Goal: Information Seeking & Learning: Check status

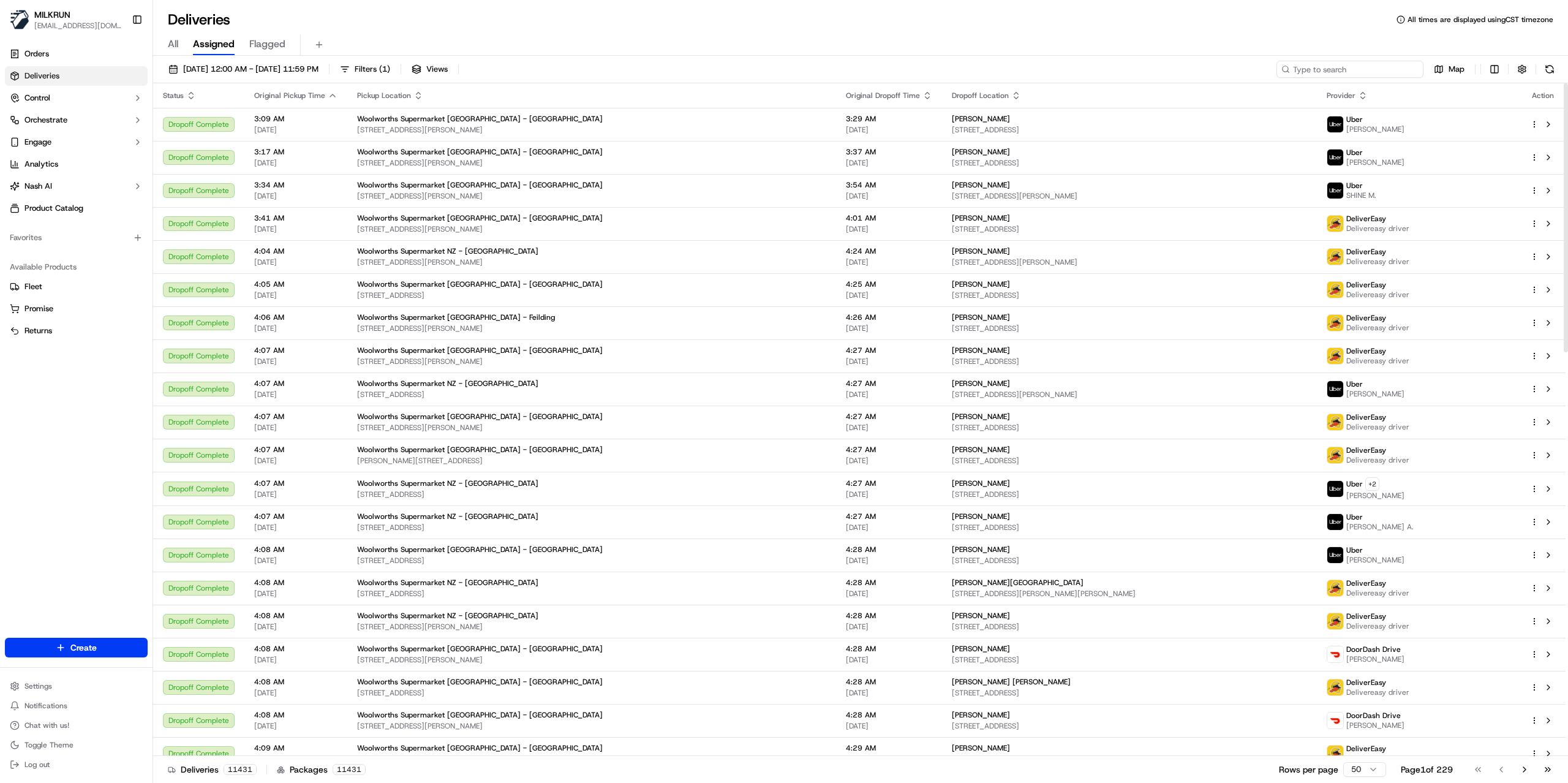
click at [1374, 76] on input at bounding box center [1350, 69] width 147 height 17
paste input "03b643de-49a2-4f8f-b0bf-337a75796bc2"
type input "03b643de-49a2-4f8f-b0bf-337a75796bc2"
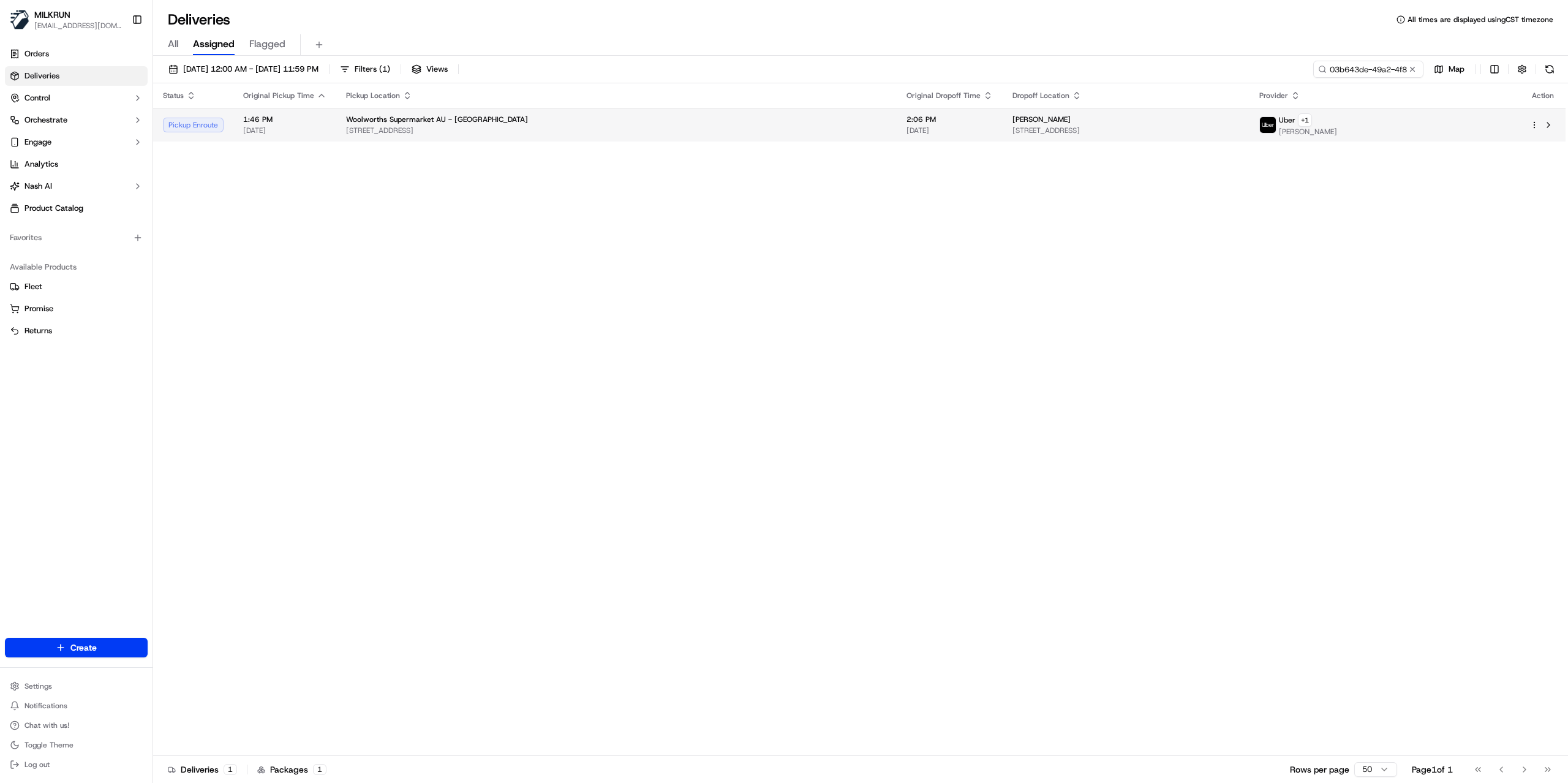
click at [1062, 128] on span "11 Quiamong Street, Naremburn, NSW 2065, AU" at bounding box center [1126, 130] width 227 height 10
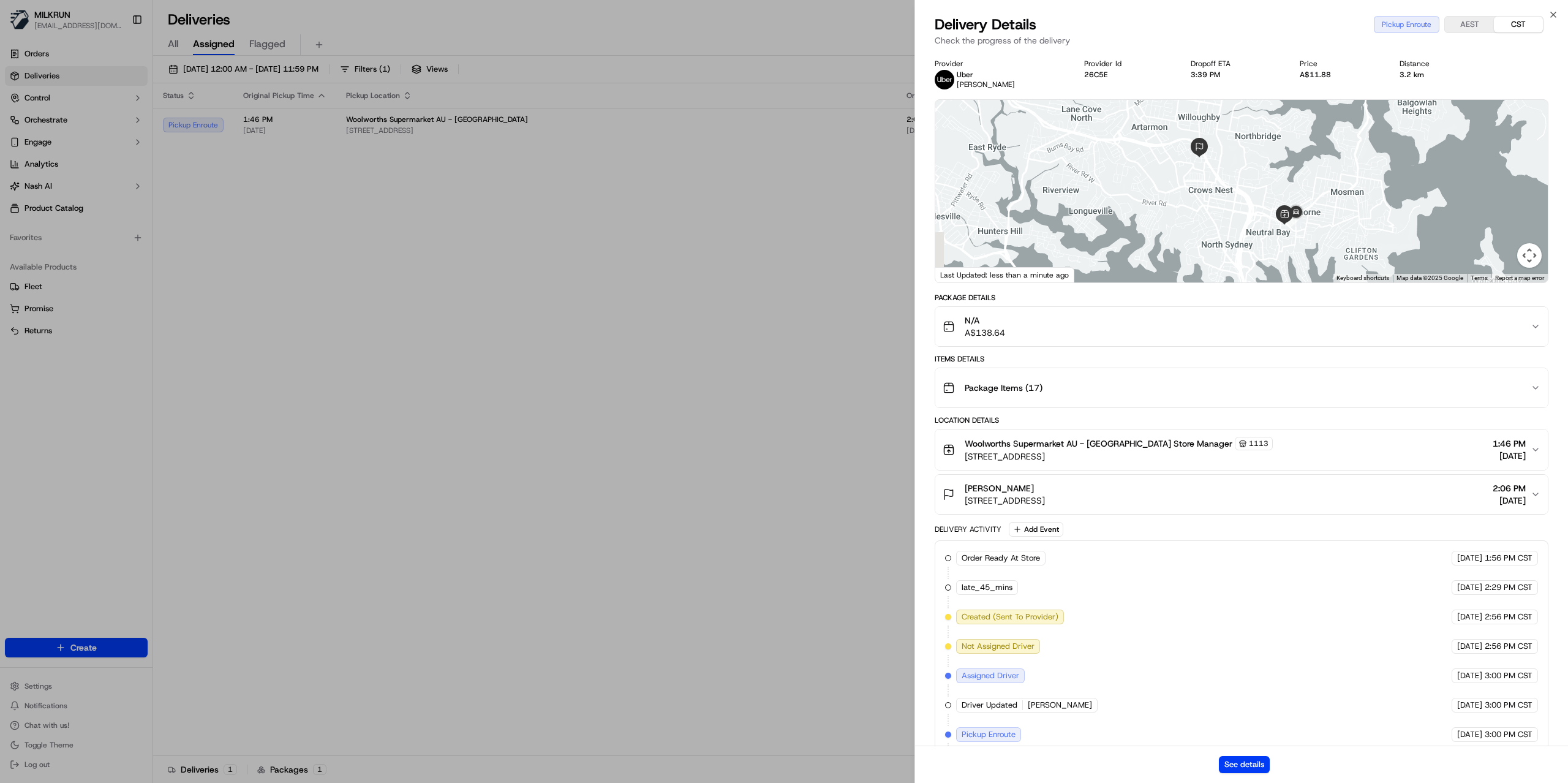
scroll to position [49, 0]
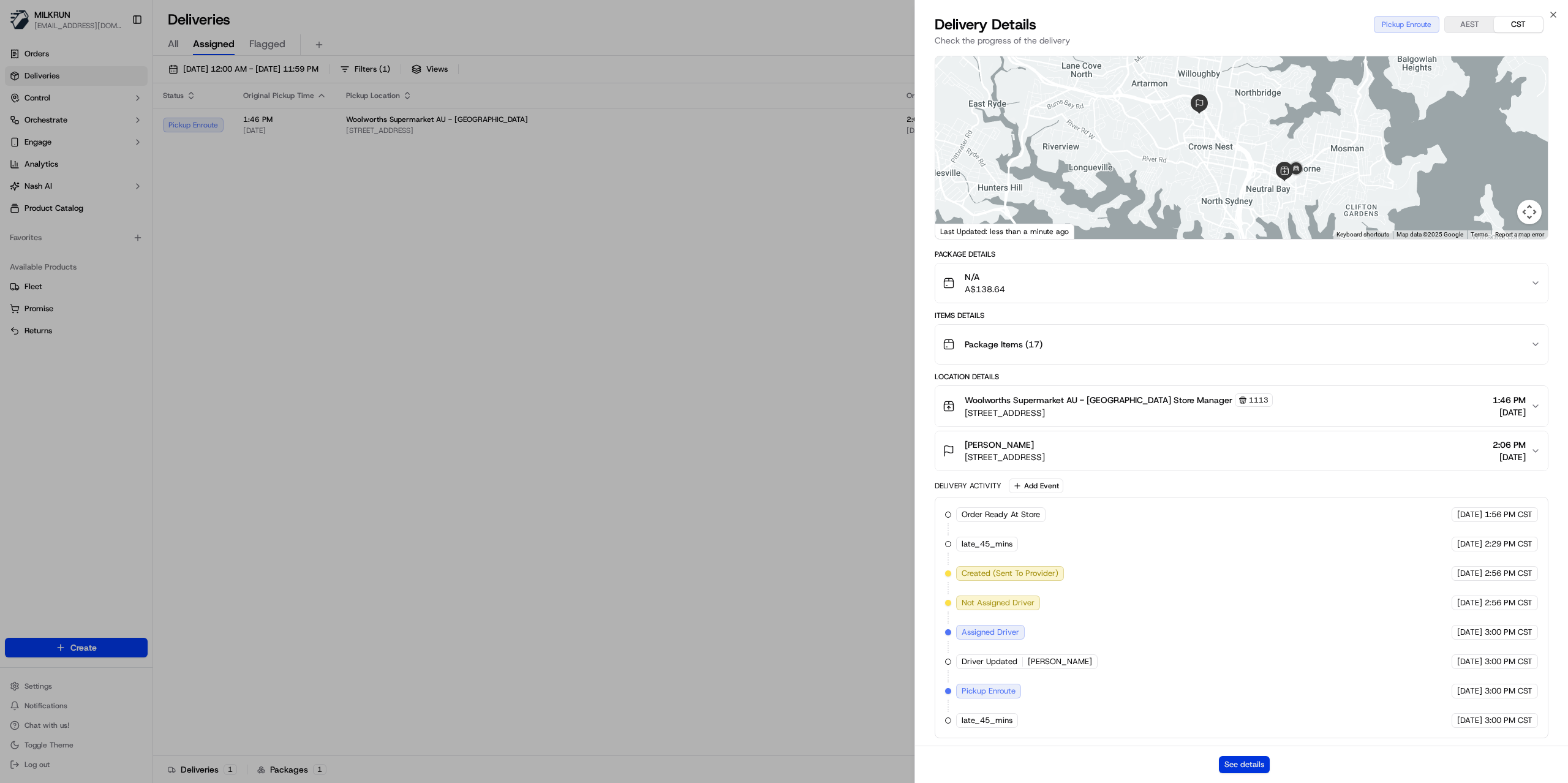
click at [1240, 757] on button "See details" at bounding box center [1244, 764] width 50 height 17
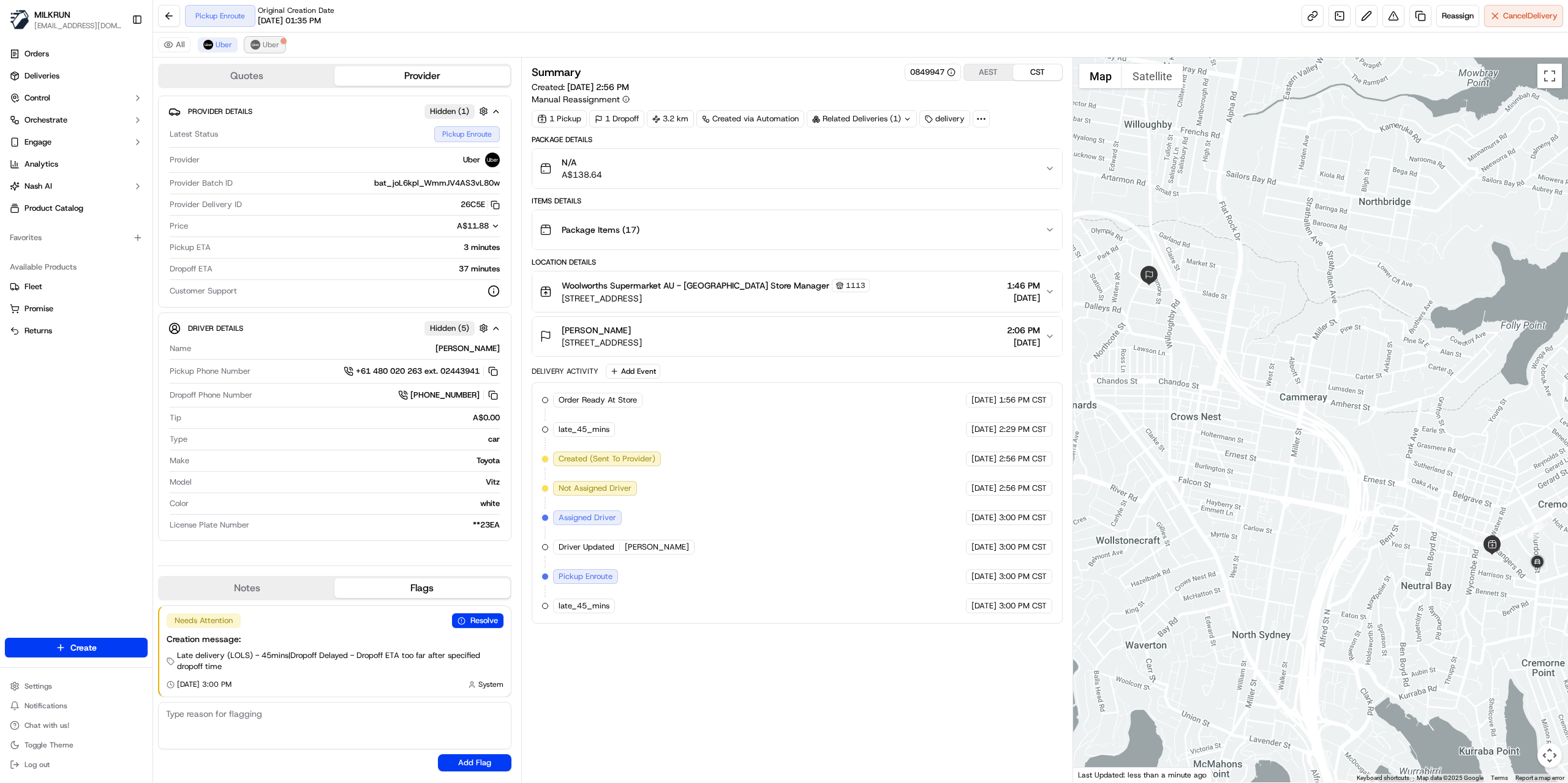
click at [268, 42] on span "Uber" at bounding box center [271, 44] width 17 height 10
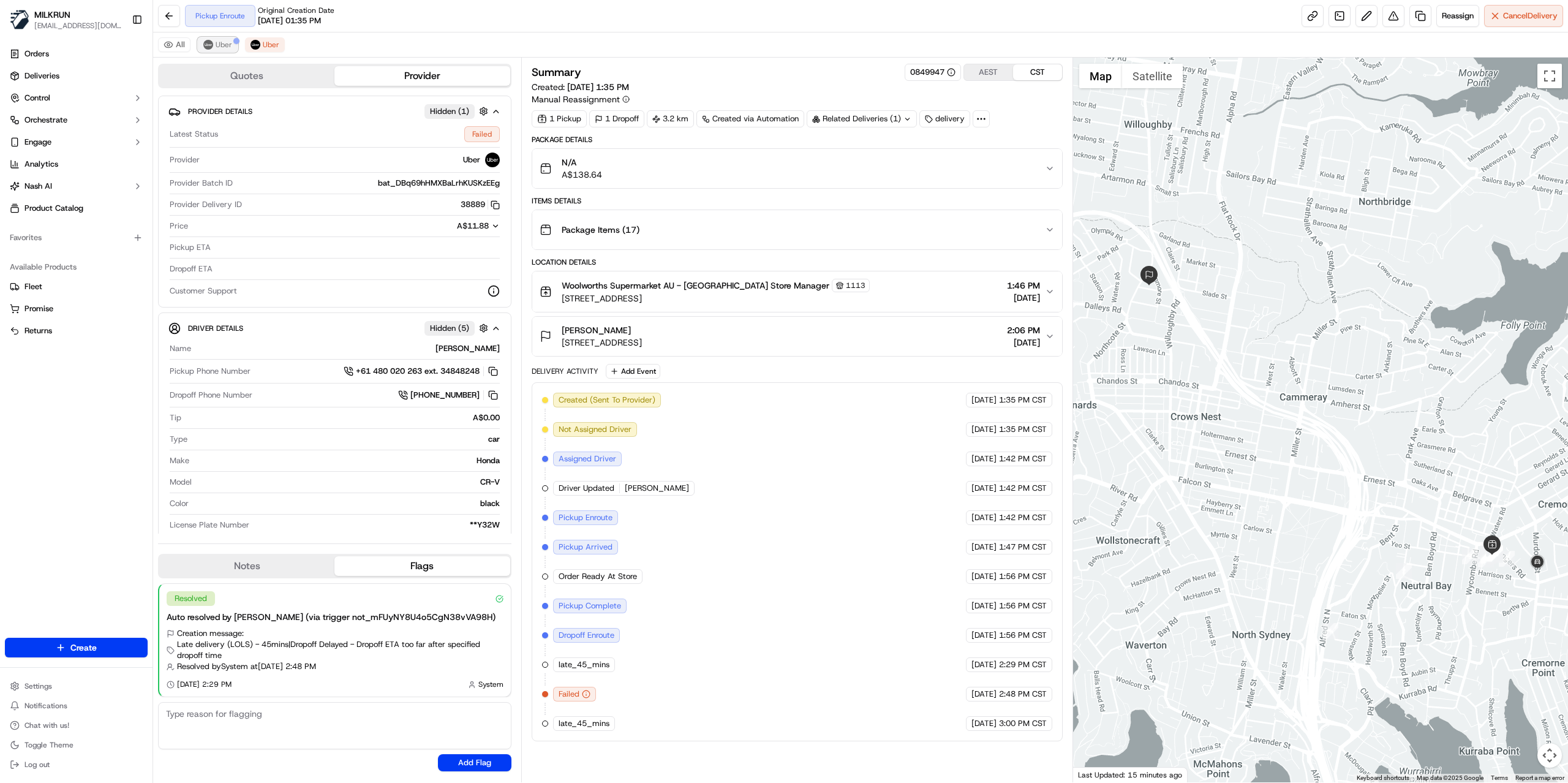
click at [214, 50] on button "Uber" at bounding box center [218, 44] width 40 height 15
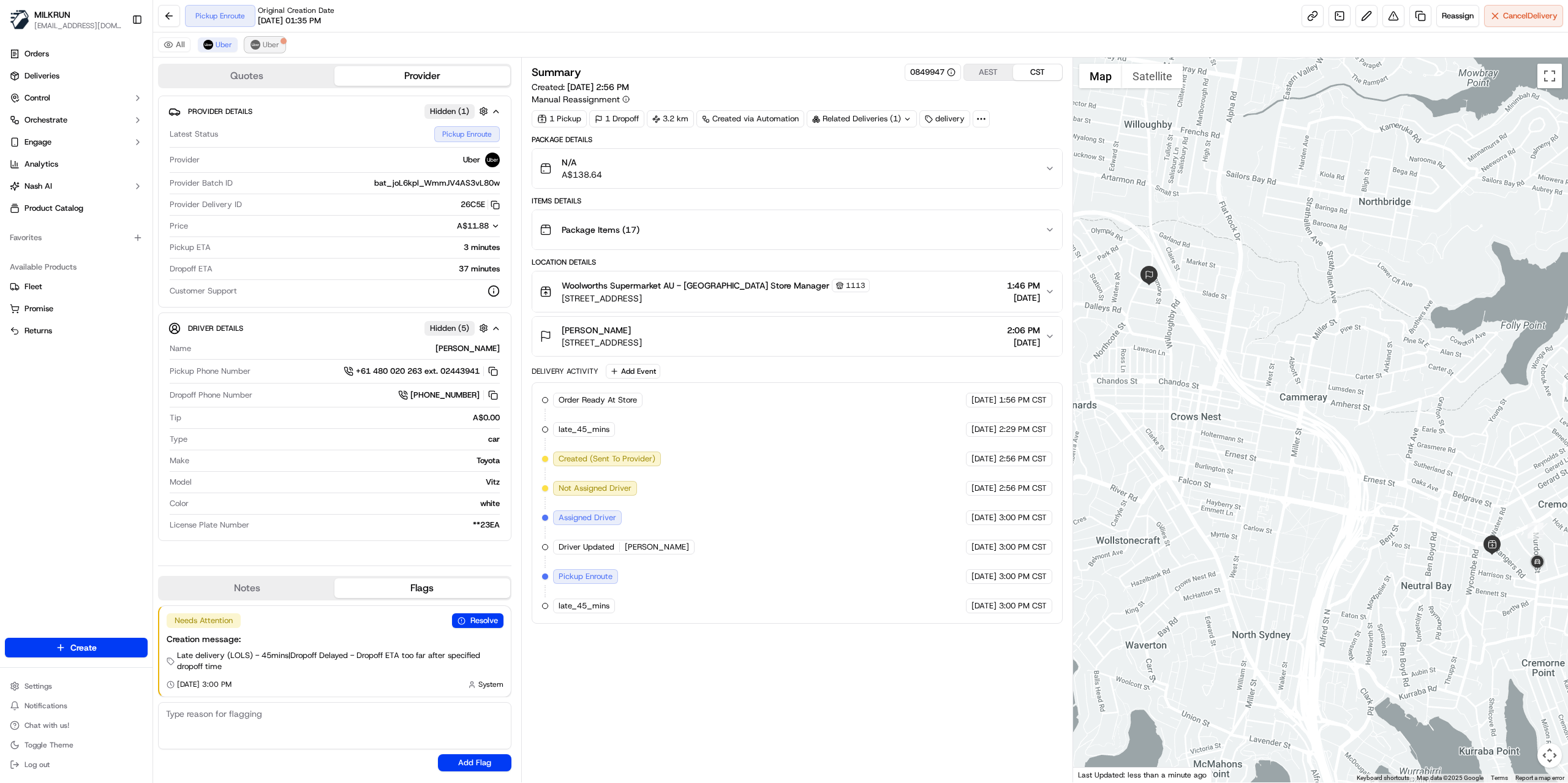
click at [265, 47] on span "Uber" at bounding box center [271, 44] width 17 height 10
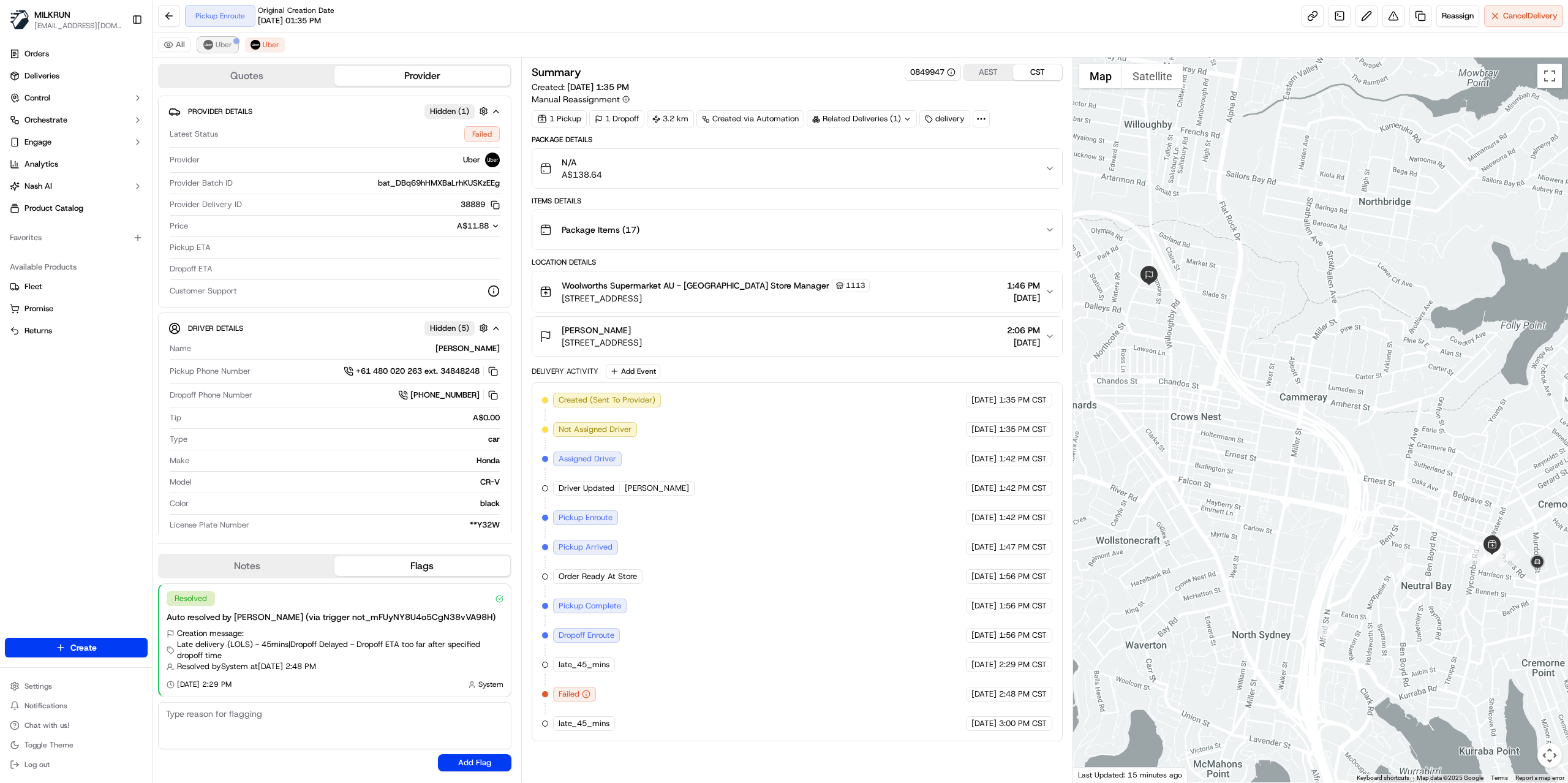
click at [221, 44] on span "Uber" at bounding box center [224, 44] width 17 height 10
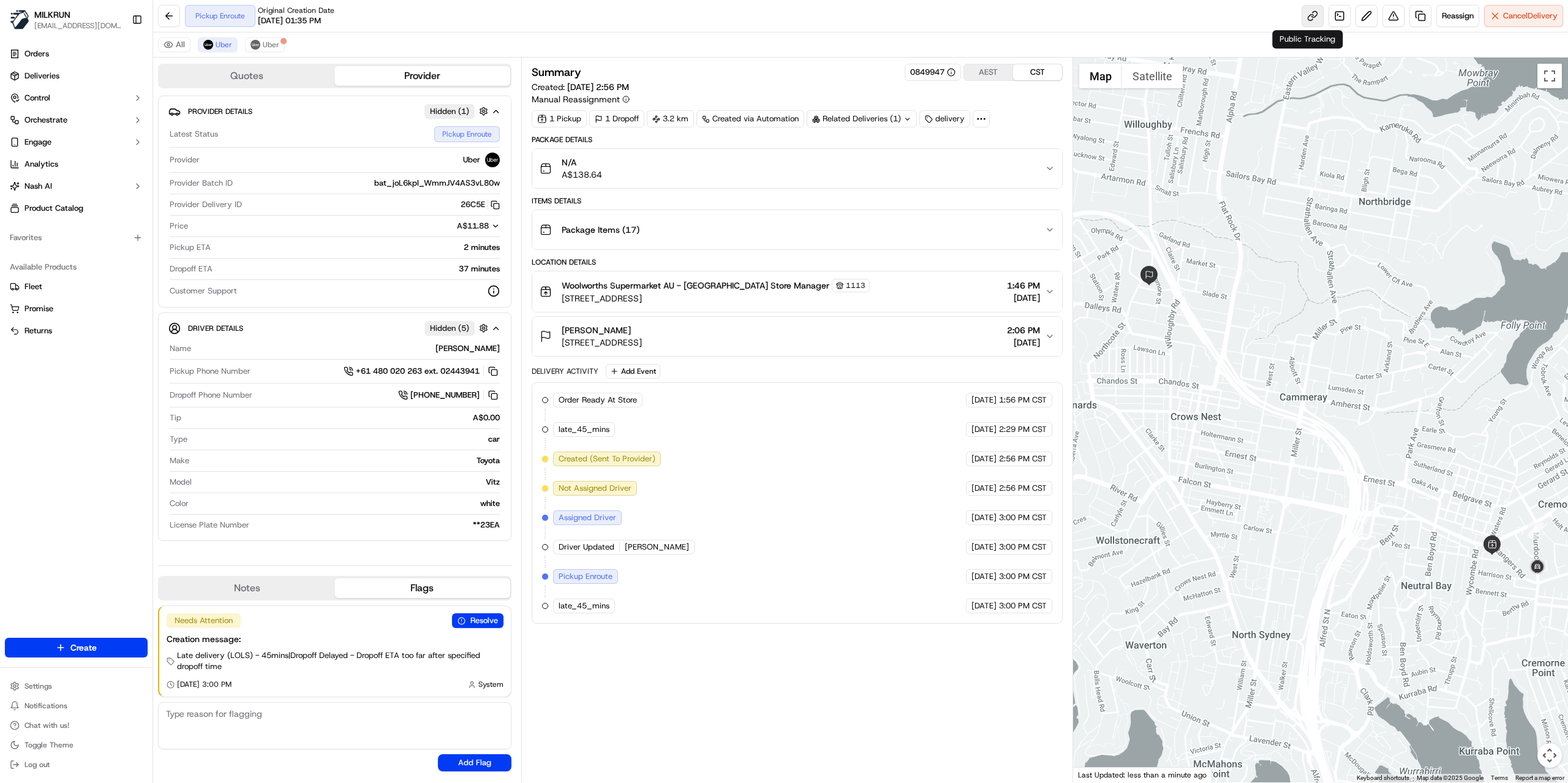
click at [1310, 15] on link at bounding box center [1312, 16] width 22 height 22
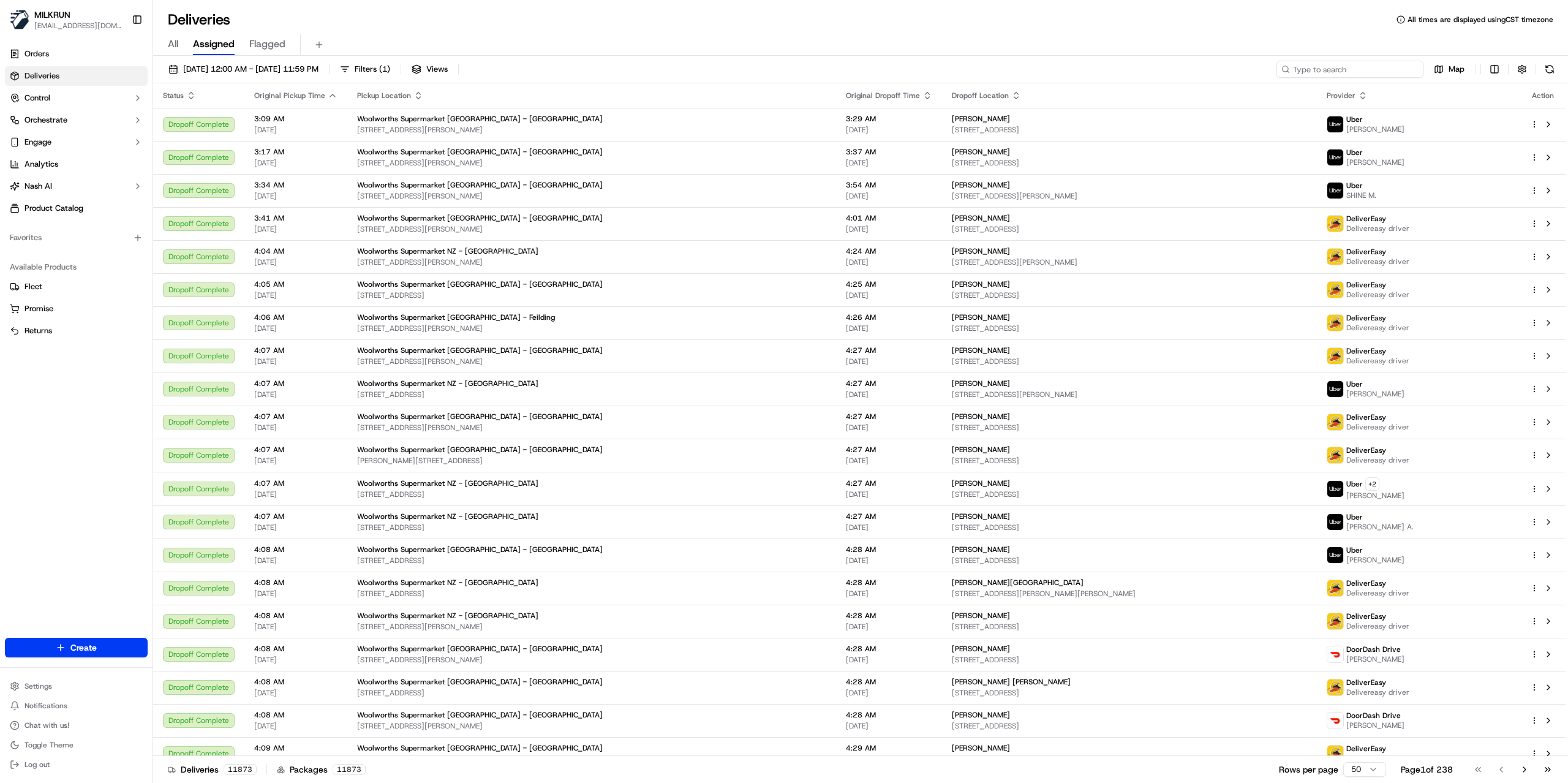
click at [1366, 69] on input at bounding box center [1350, 69] width 147 height 17
paste input "a65988be-053d-40f5-a9bd-6cdd584c4ebf"
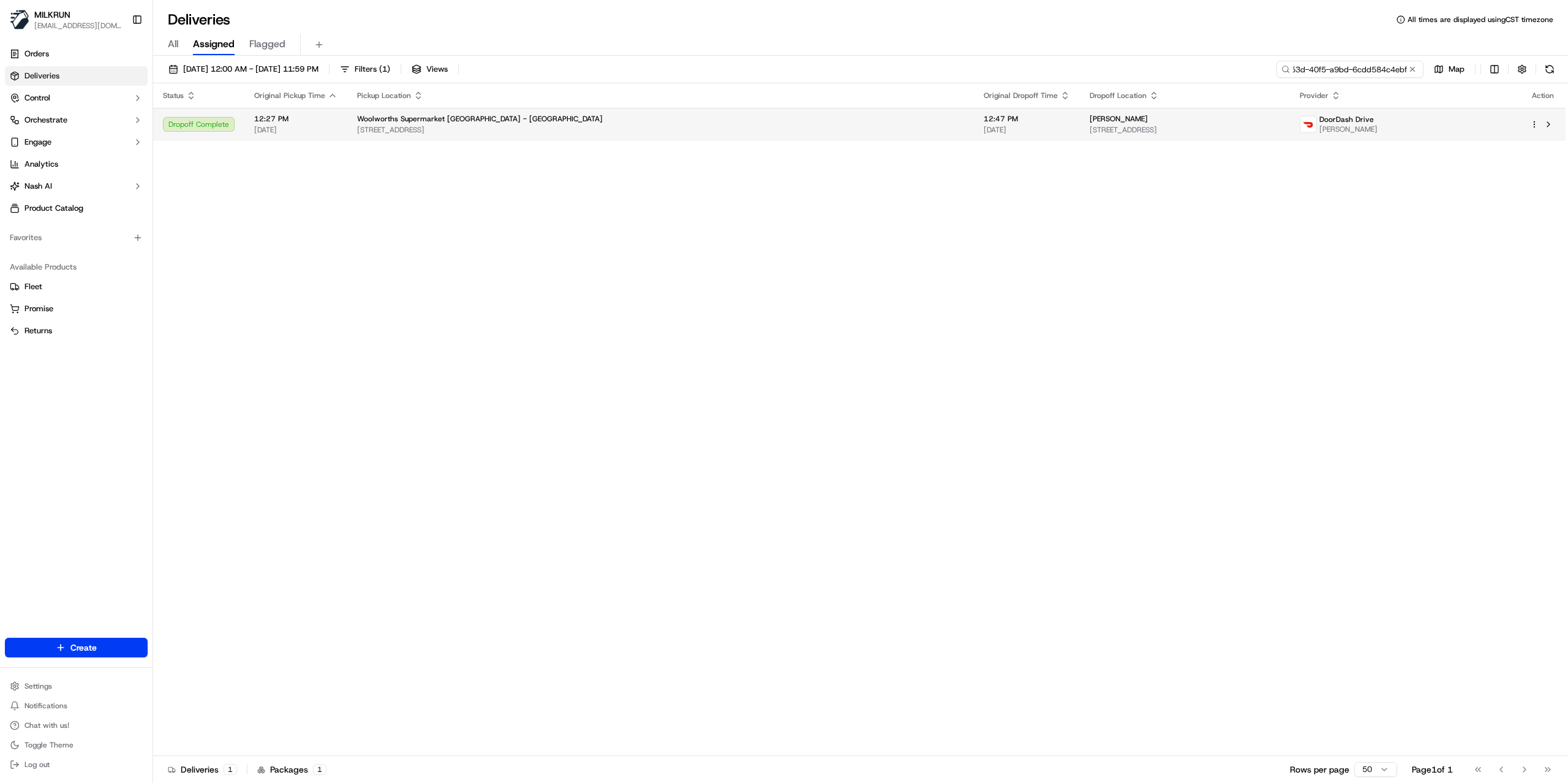
type input "a65988be-053d-40f5-a9bd-6cdd584c4ebf"
click at [1126, 128] on span "9/1 Airfield Road, Takanini, Auckland 2112, NZ" at bounding box center [1185, 129] width 190 height 10
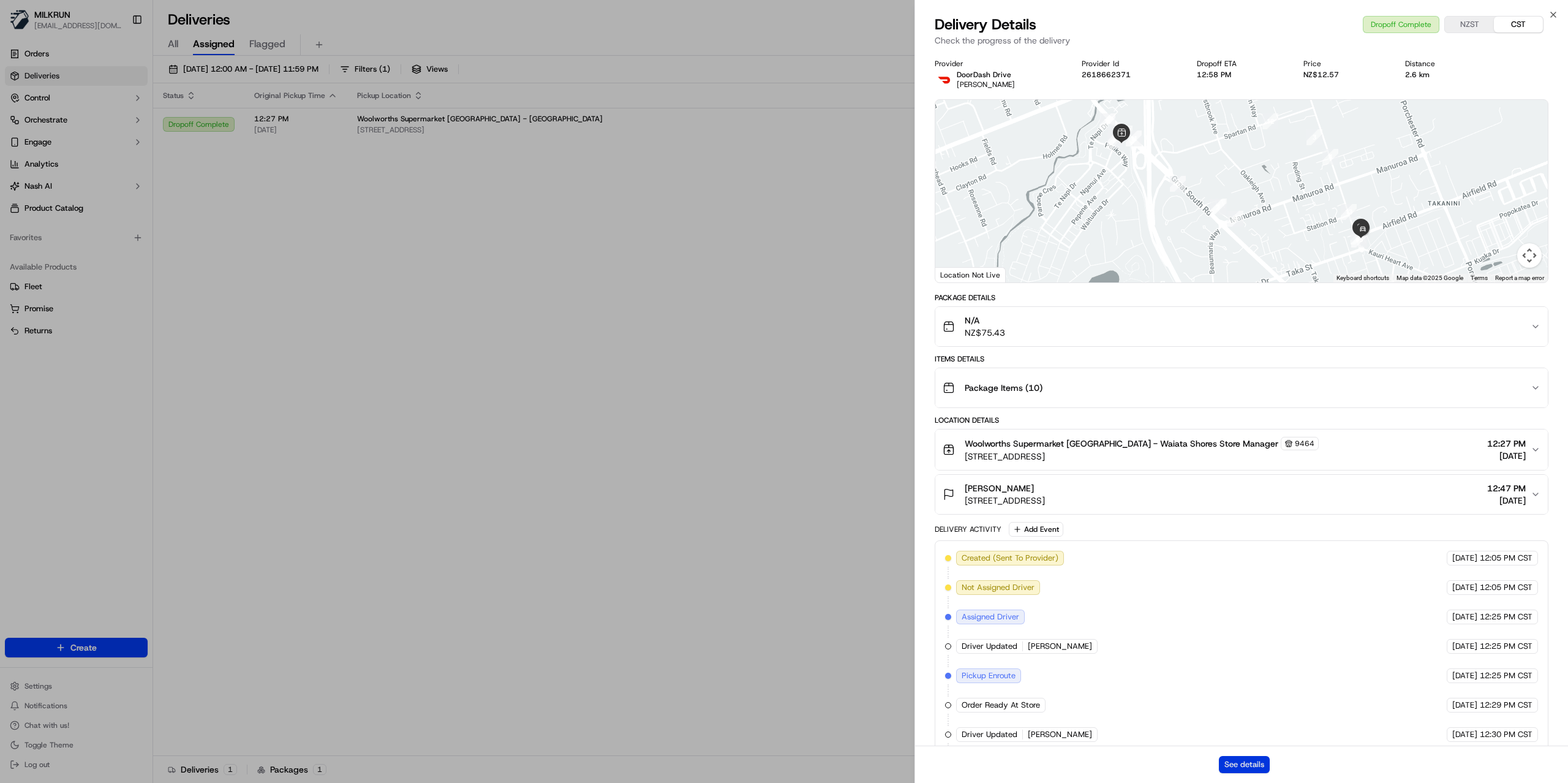
click at [1259, 769] on button "See details" at bounding box center [1244, 764] width 50 height 17
click at [1239, 765] on button "See details" at bounding box center [1244, 764] width 50 height 17
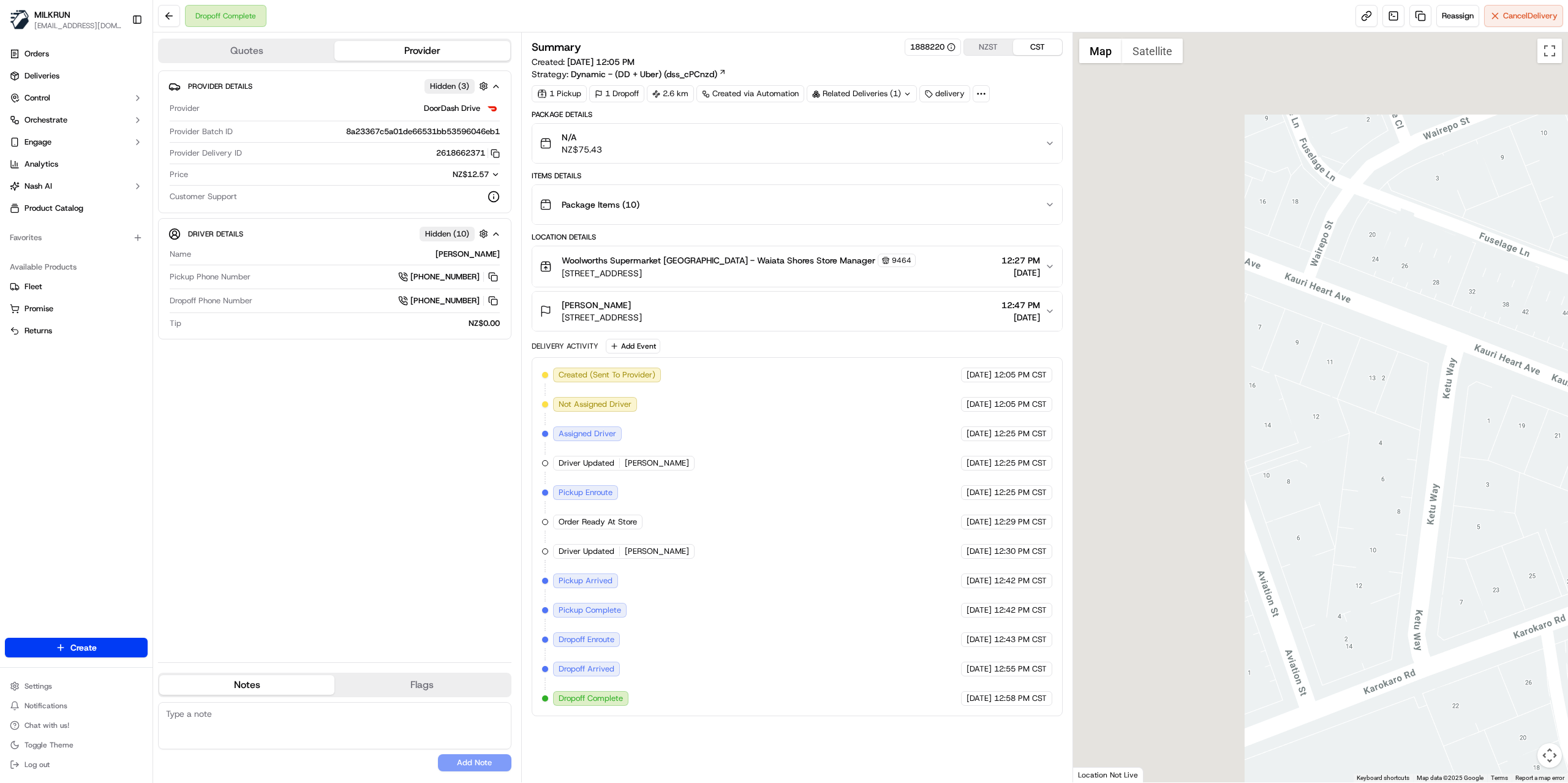
drag, startPoint x: 1205, startPoint y: 343, endPoint x: 1492, endPoint y: 516, distance: 335.1
click at [1492, 516] on div at bounding box center [1321, 407] width 496 height 749
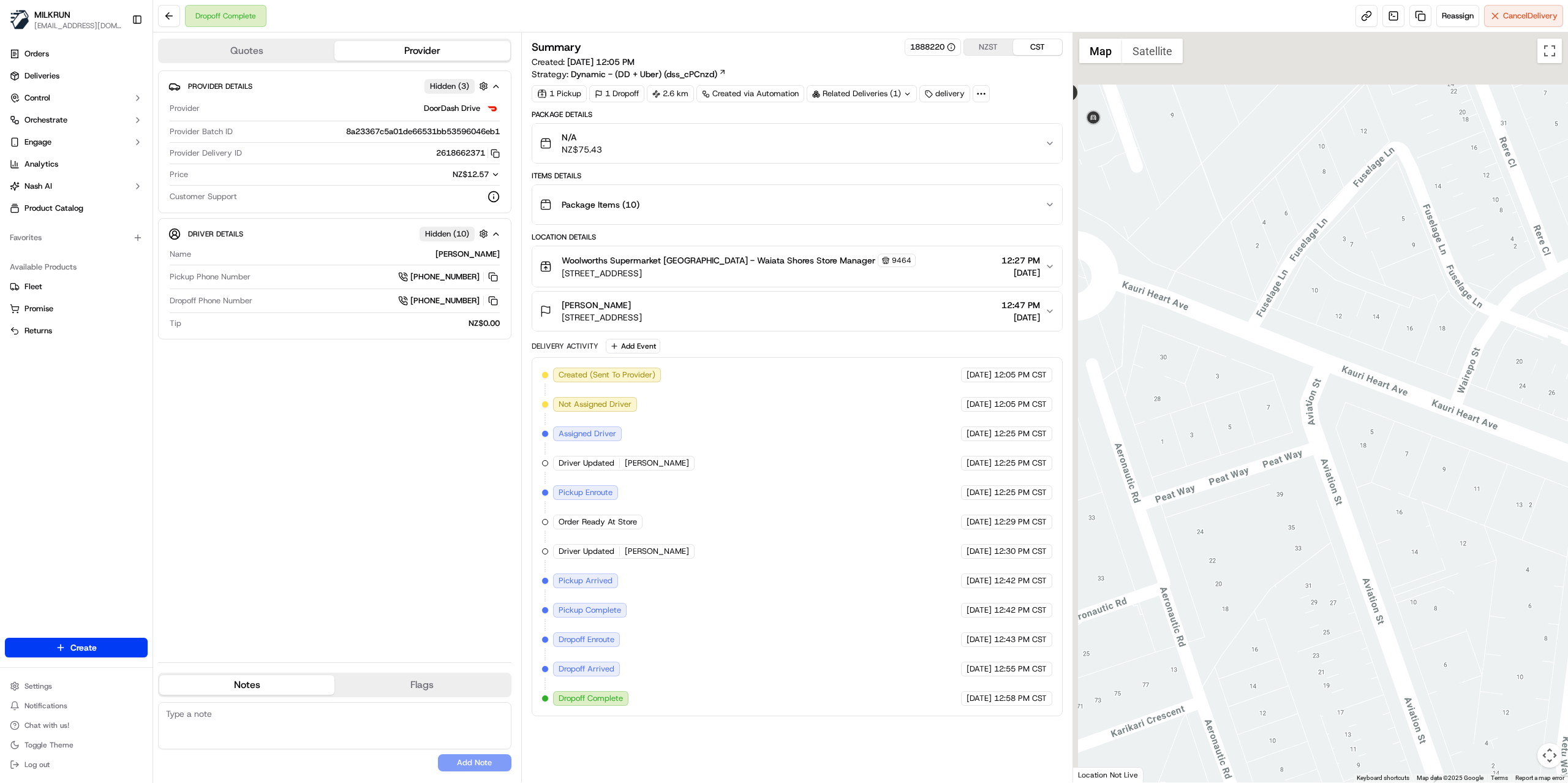
drag, startPoint x: 1309, startPoint y: 419, endPoint x: 1385, endPoint y: 495, distance: 107.5
click at [1385, 495] on div at bounding box center [1321, 407] width 496 height 749
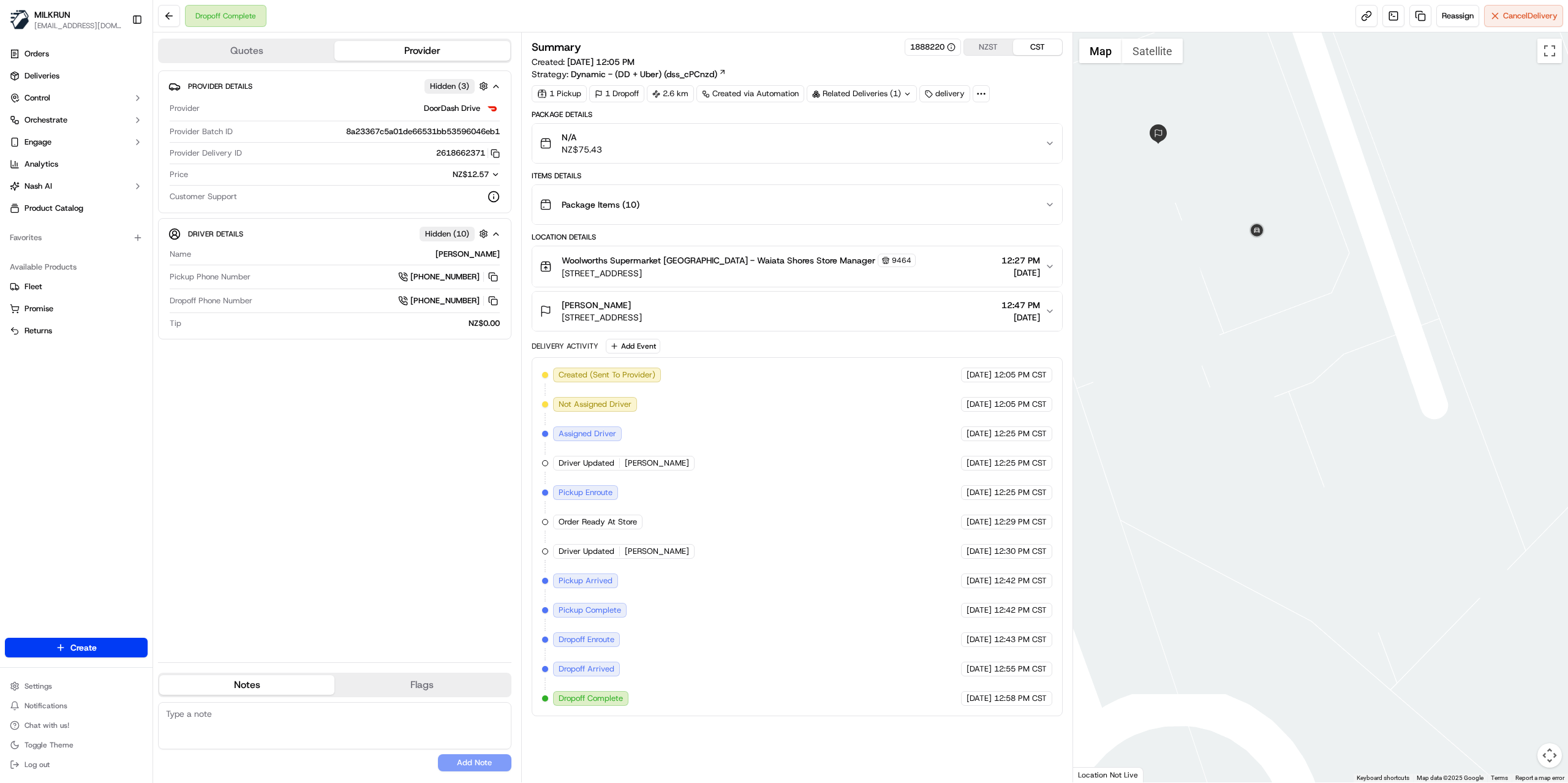
drag, startPoint x: 1162, startPoint y: 257, endPoint x: 1336, endPoint y: 368, distance: 206.4
click at [1336, 368] on div at bounding box center [1321, 407] width 496 height 749
click at [829, 327] on button "meliame fotu 9/1 Airfield Road, Takanini, Auckland 2112, NZ 12:47 PM 18/09/2025" at bounding box center [797, 311] width 530 height 39
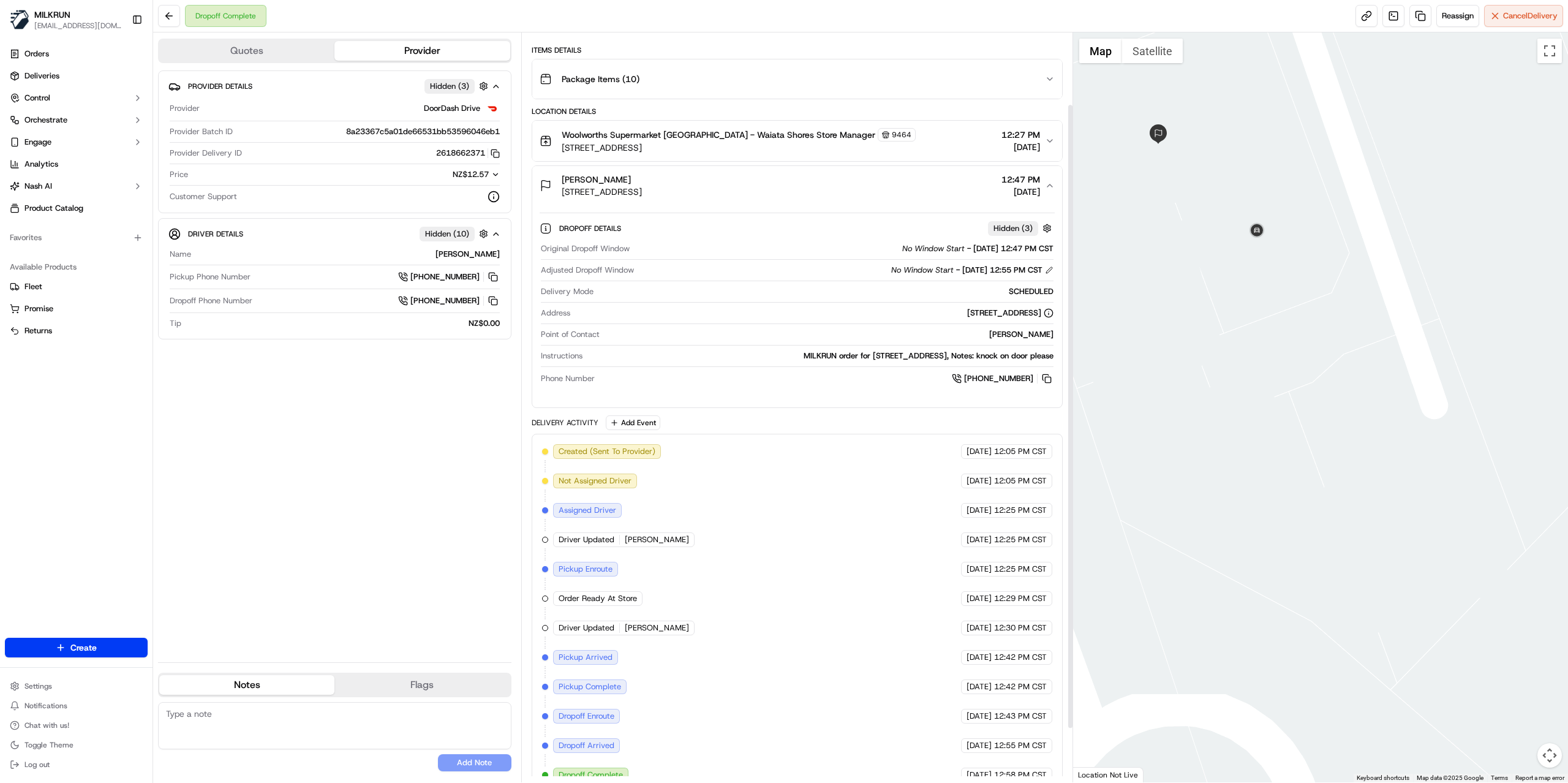
scroll to position [150, 0]
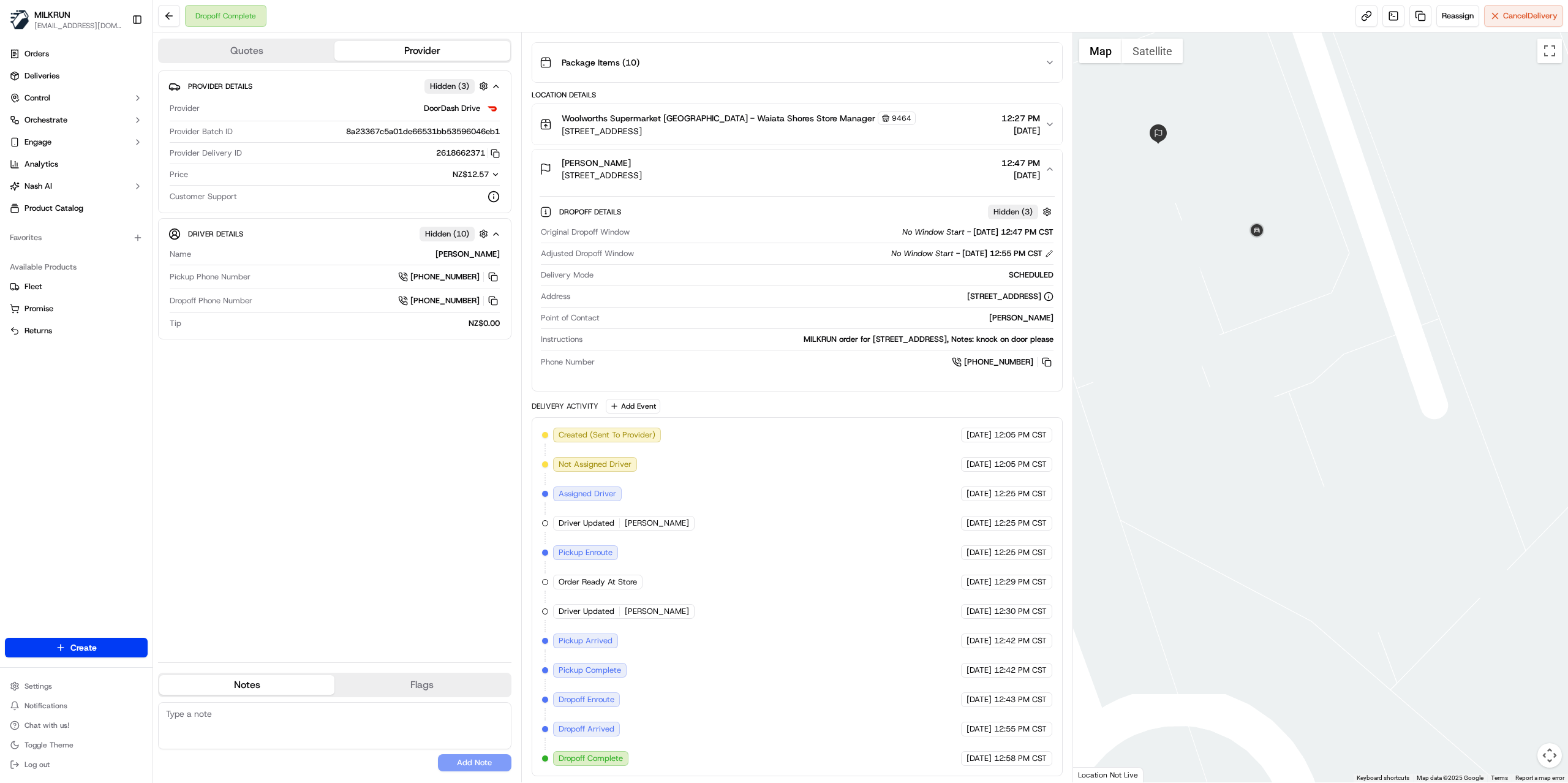
click at [1188, 302] on div at bounding box center [1321, 407] width 496 height 749
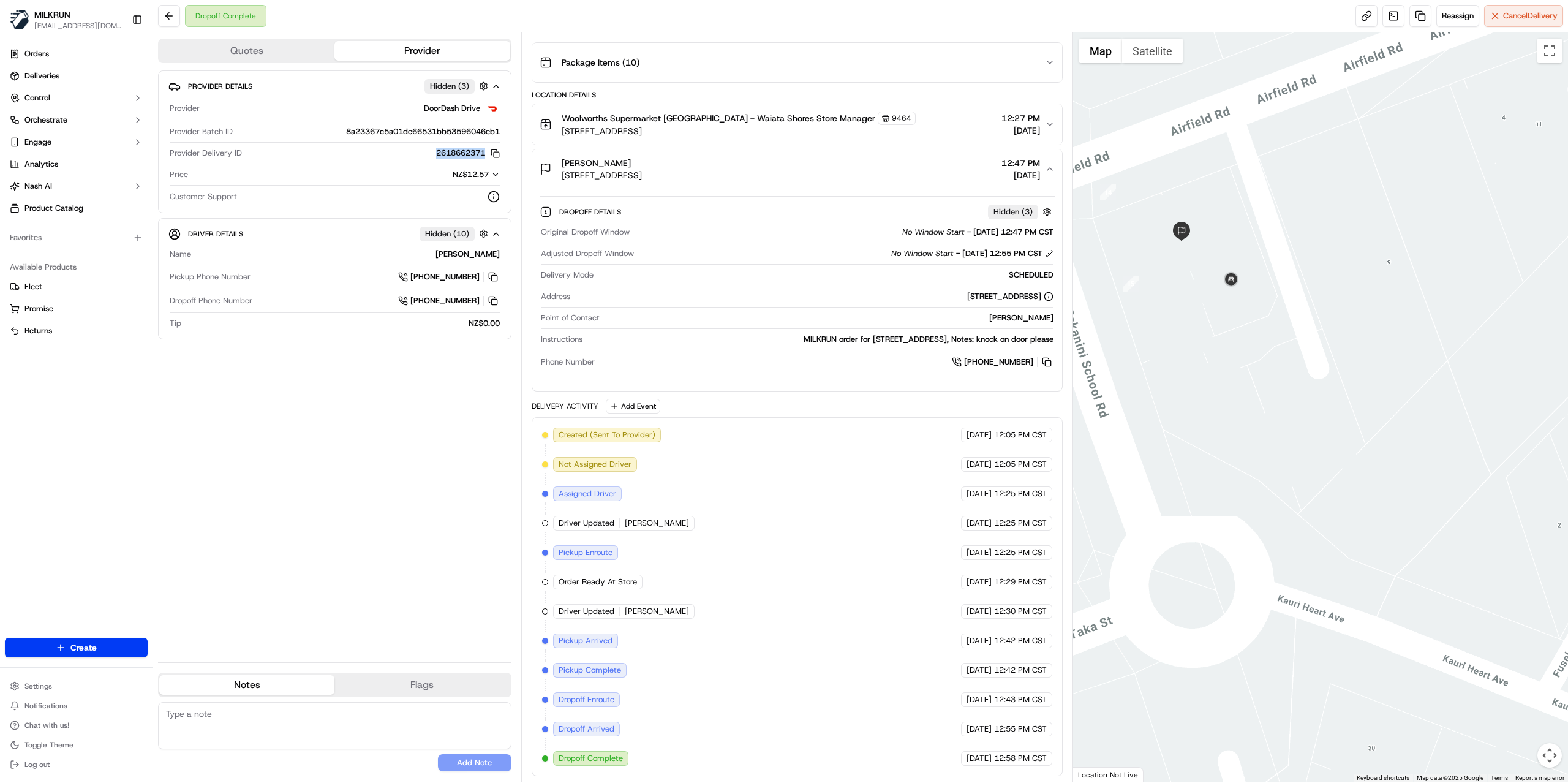
drag, startPoint x: 434, startPoint y: 154, endPoint x: 483, endPoint y: 154, distance: 49.0
click at [483, 154] on button "2618662371 Copy 2c32f5fe-cba4-4d3b-9d89-4e6941d24d3c_2618662371" at bounding box center [468, 153] width 64 height 11
copy button "2618662371"
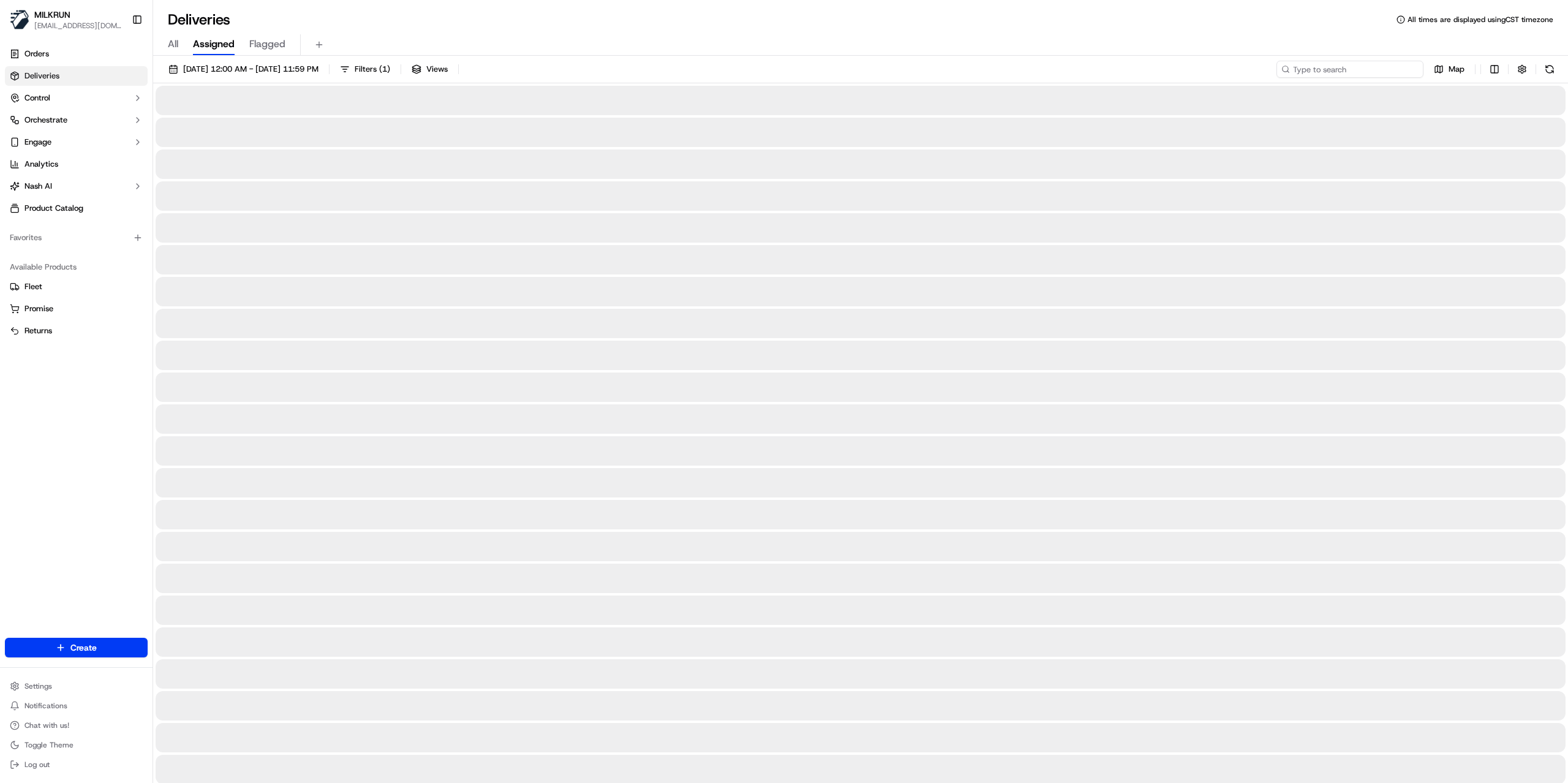
click at [1344, 74] on input at bounding box center [1350, 69] width 147 height 17
paste input "XENA T"
type input "XENA T"
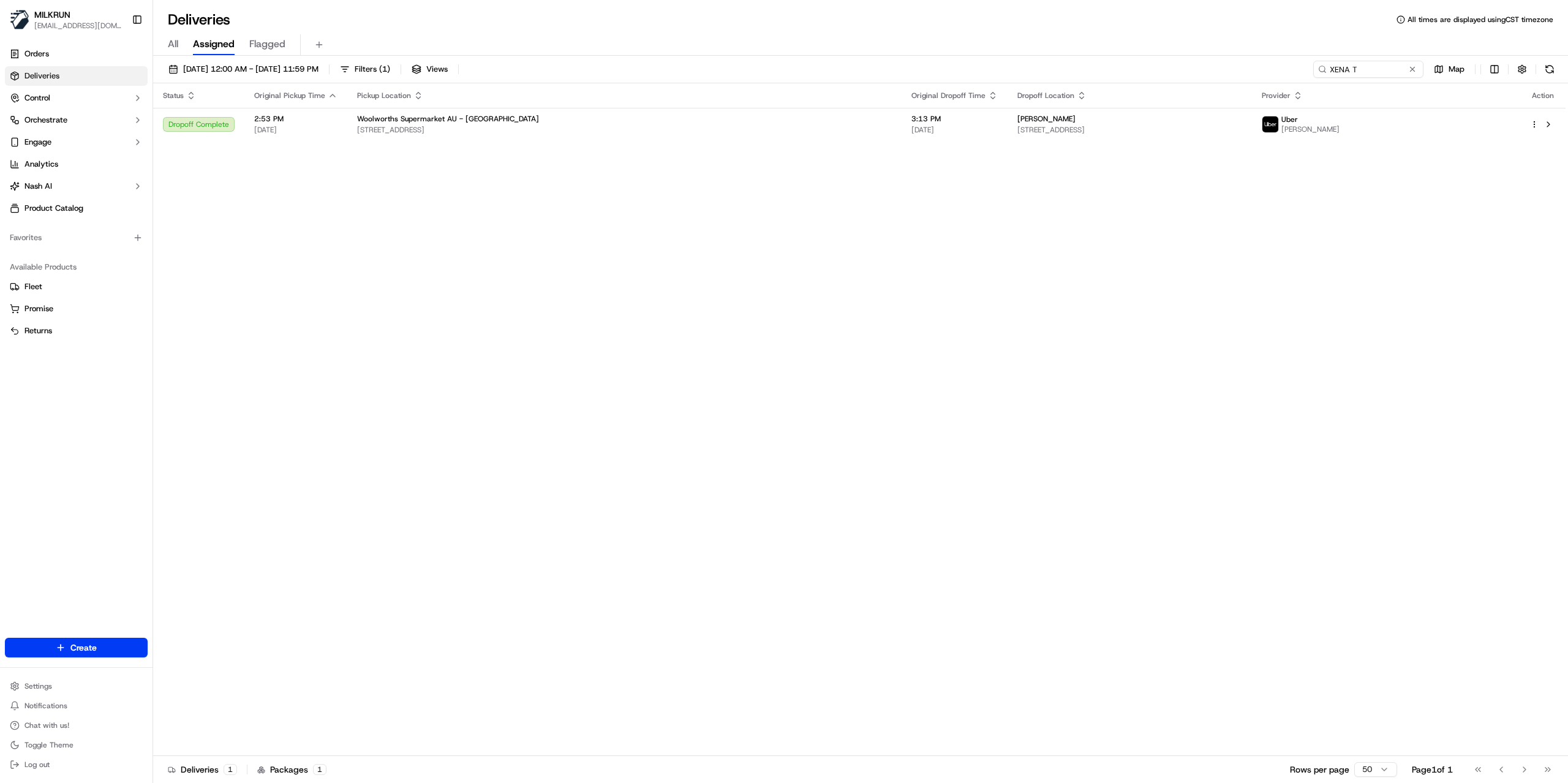
click at [692, 27] on div "Deliveries All times are displayed using CST timezone" at bounding box center [860, 19] width 1415 height 19
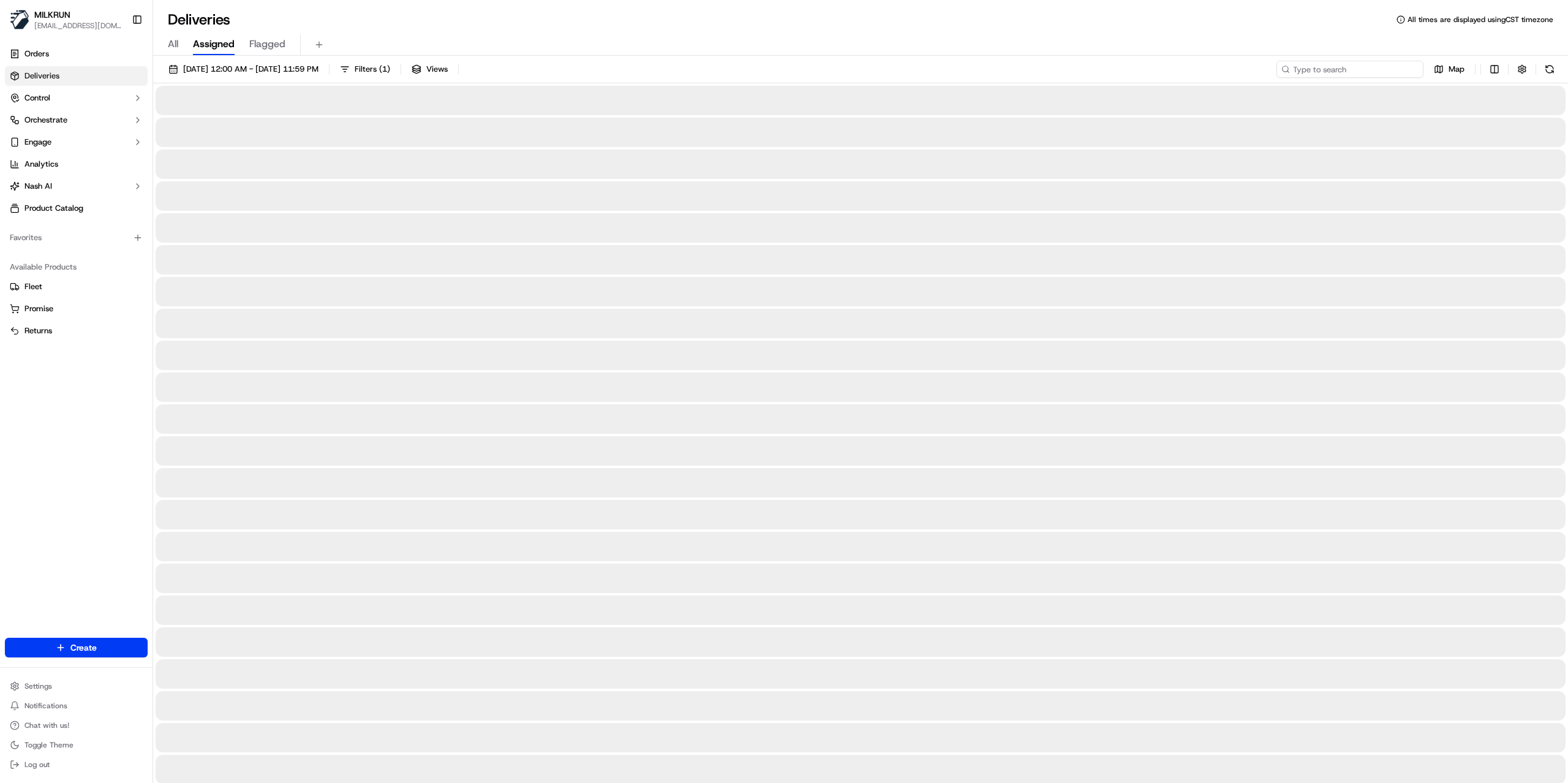
click at [1350, 74] on input at bounding box center [1350, 69] width 147 height 17
paste input "[PERSON_NAME]"
type input "[PERSON_NAME]"
